Goal: Task Accomplishment & Management: Manage account settings

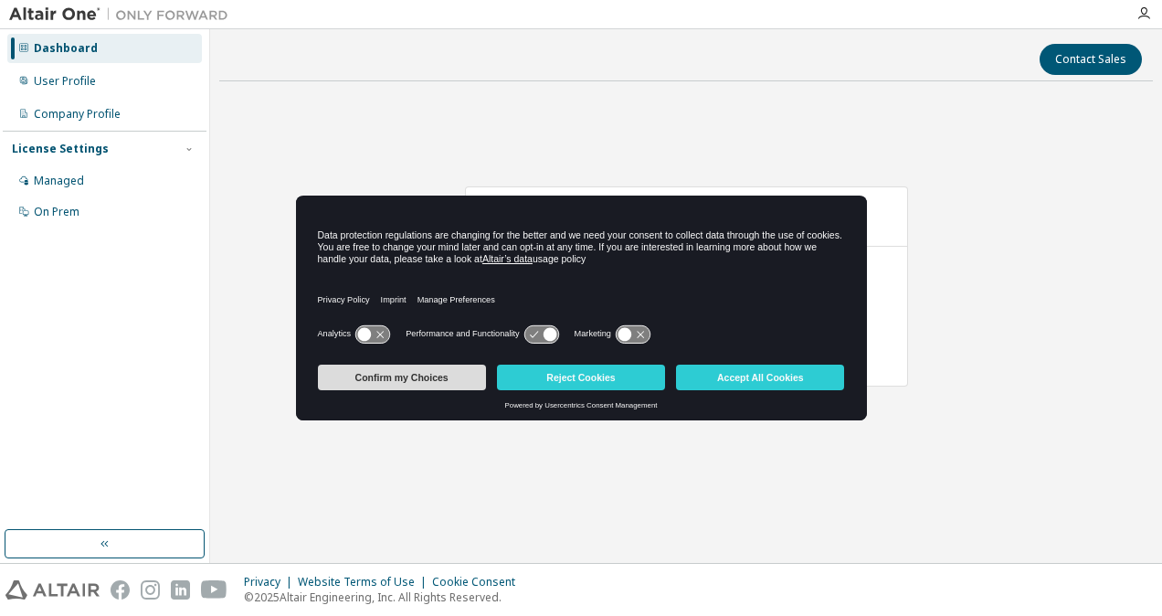
click at [413, 375] on button "Confirm my Choices" at bounding box center [402, 377] width 168 height 26
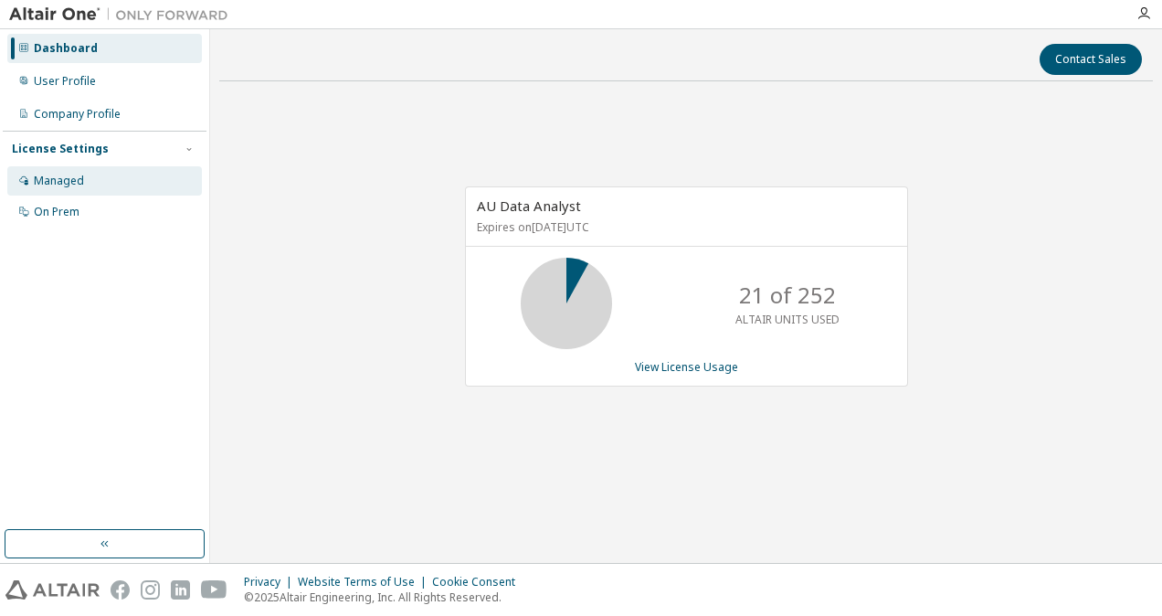
click at [111, 184] on div "Managed" at bounding box center [104, 180] width 195 height 29
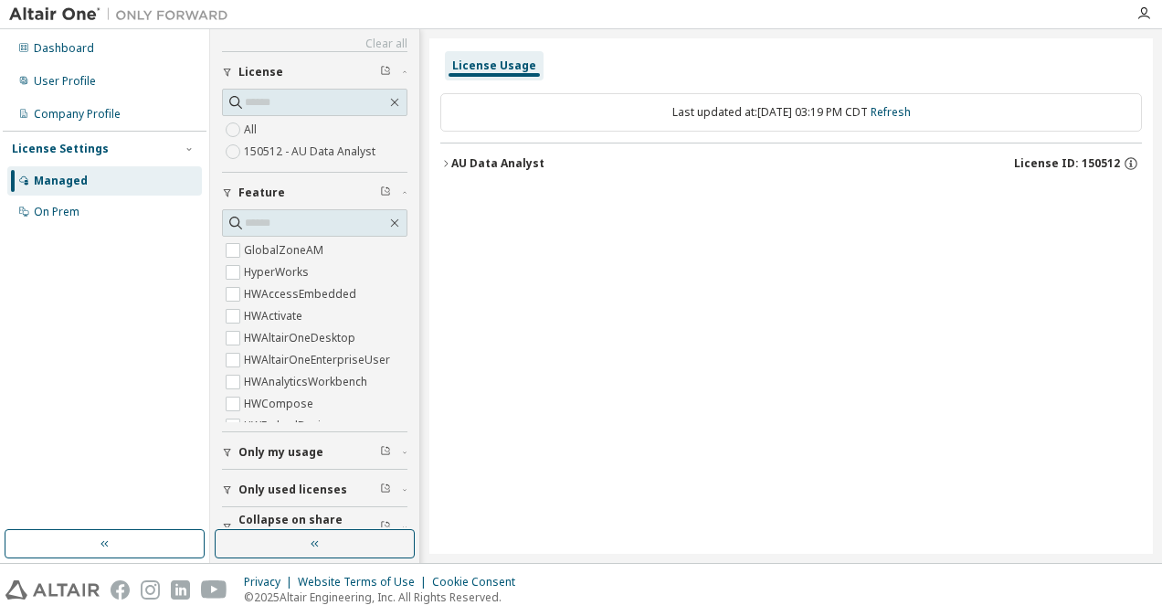
scroll to position [63, 0]
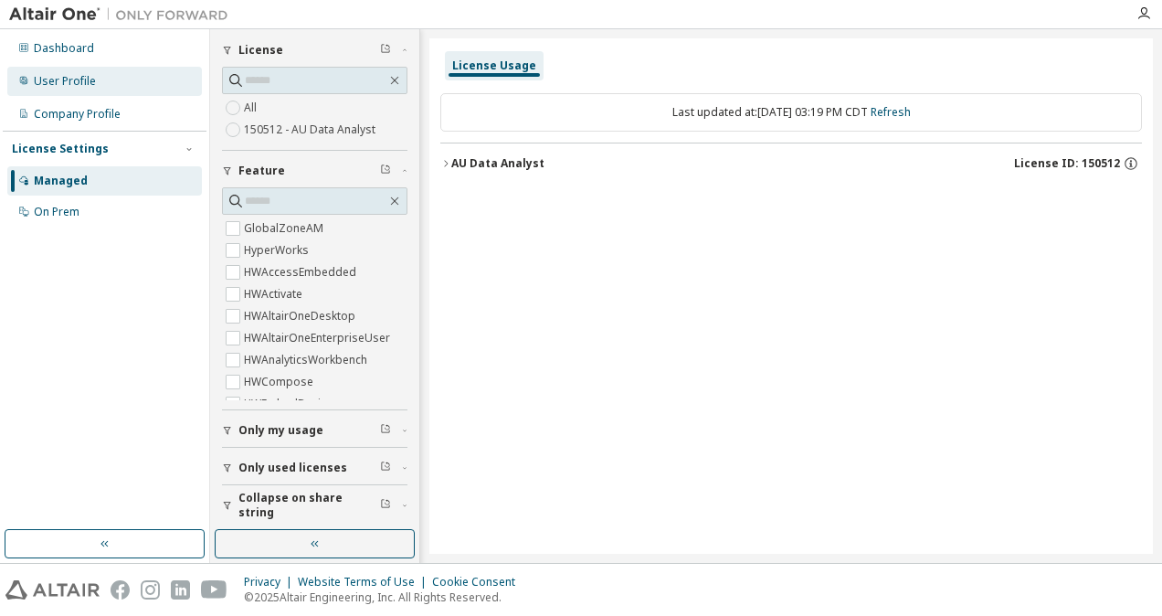
click at [59, 76] on div "User Profile" at bounding box center [65, 81] width 62 height 15
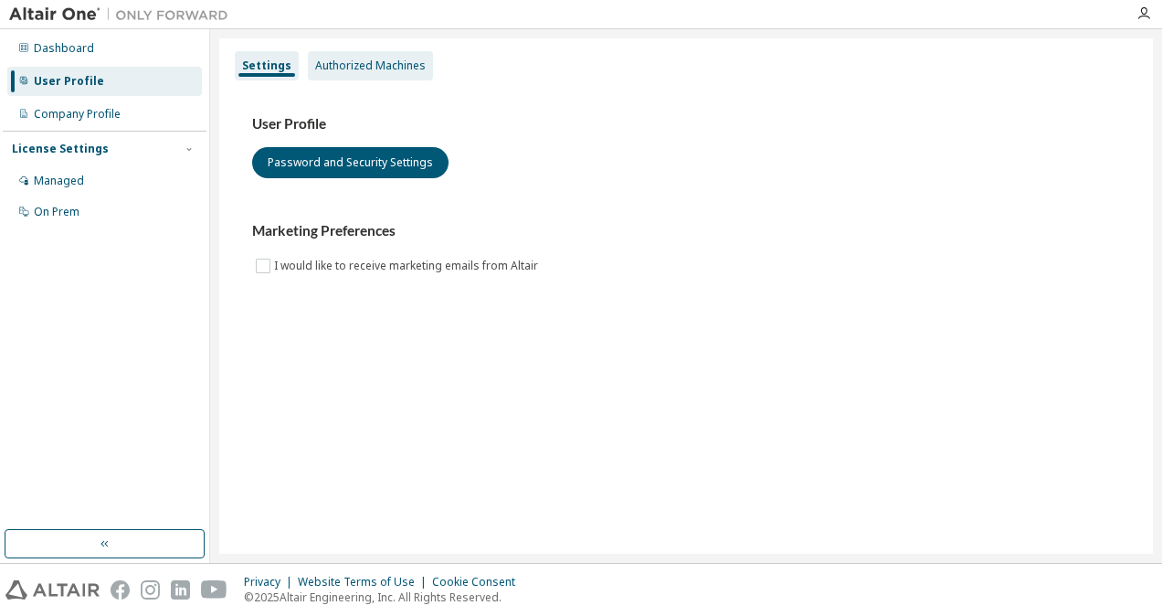
click at [368, 66] on div "Authorized Machines" at bounding box center [370, 65] width 111 height 15
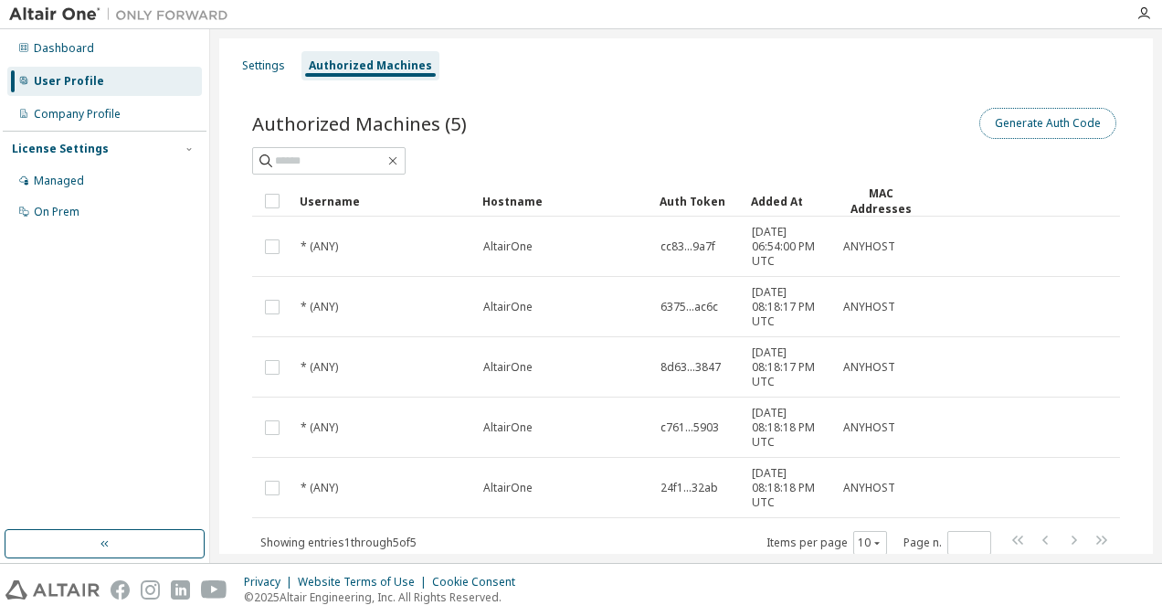
click at [1038, 122] on button "Generate Auth Code" at bounding box center [1047, 123] width 137 height 31
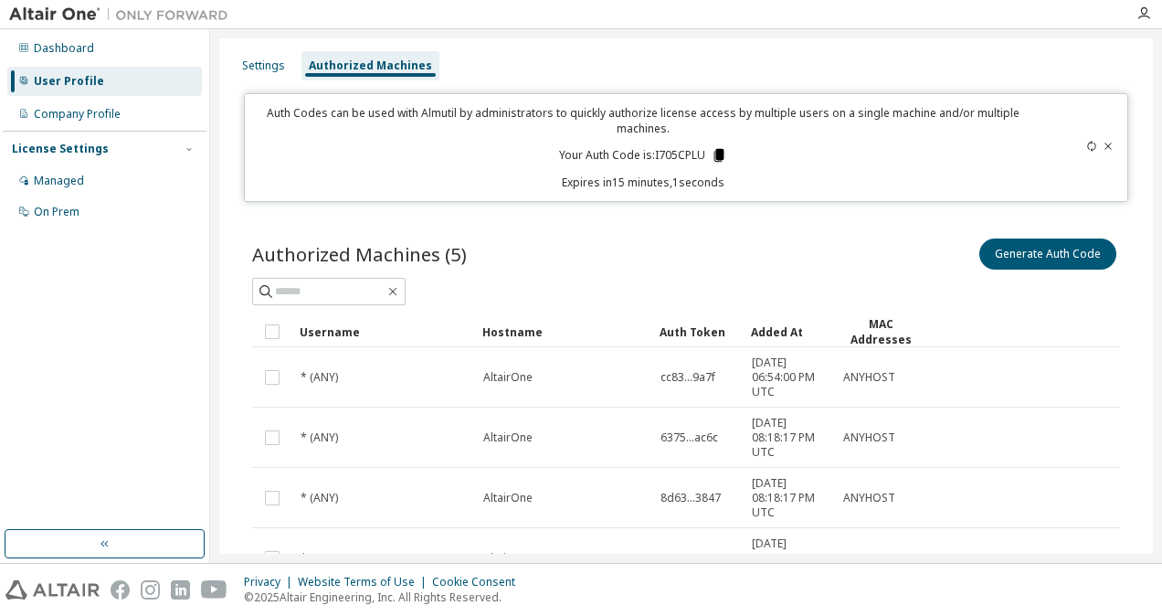
click at [713, 152] on icon at bounding box center [718, 155] width 10 height 13
click at [651, 279] on div at bounding box center [686, 291] width 868 height 27
click at [1009, 329] on tr "Username Hostname Auth Token Added At MAC Addresses" at bounding box center [686, 331] width 868 height 31
